Goal: Task Accomplishment & Management: Complete application form

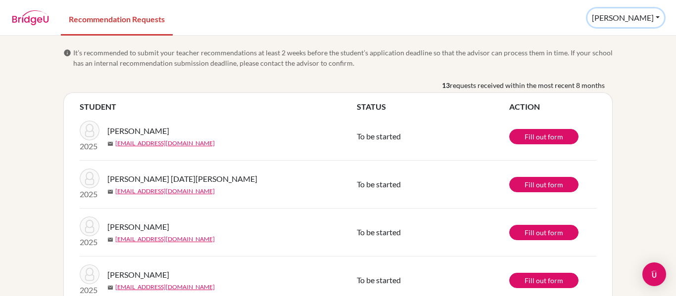
click at [659, 11] on button "René" at bounding box center [625, 17] width 77 height 19
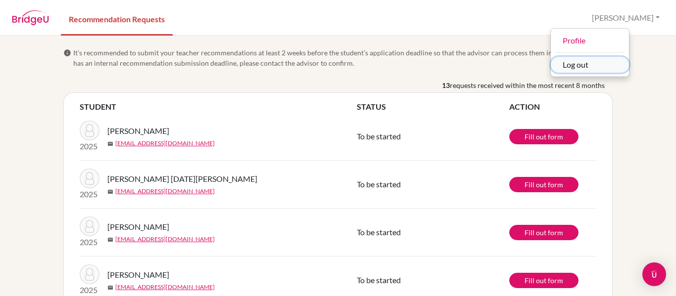
click at [613, 60] on button "Log out" at bounding box center [590, 65] width 78 height 16
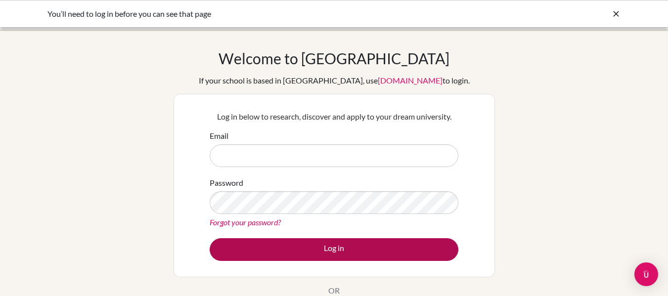
type input "refernandez@happydaysfreedom.com"
click at [356, 250] on button "Log in" at bounding box center [334, 249] width 249 height 23
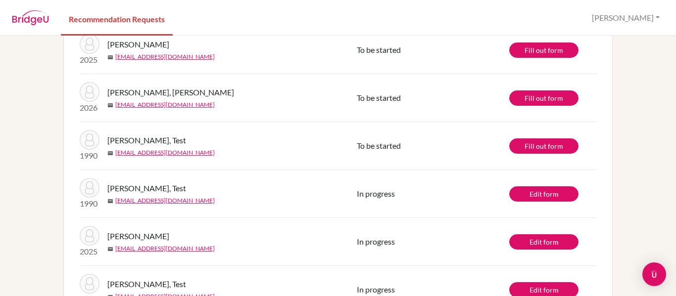
scroll to position [327, 0]
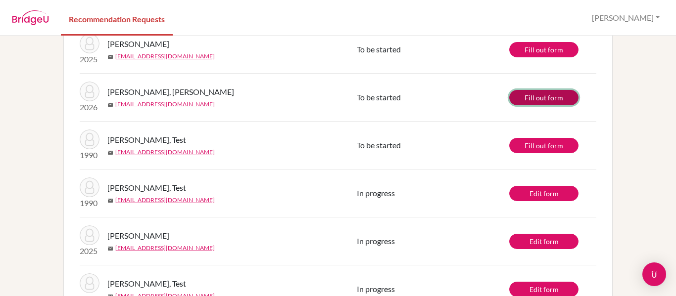
click at [542, 97] on link "Fill out form" at bounding box center [543, 97] width 69 height 15
